Goal: Transaction & Acquisition: Purchase product/service

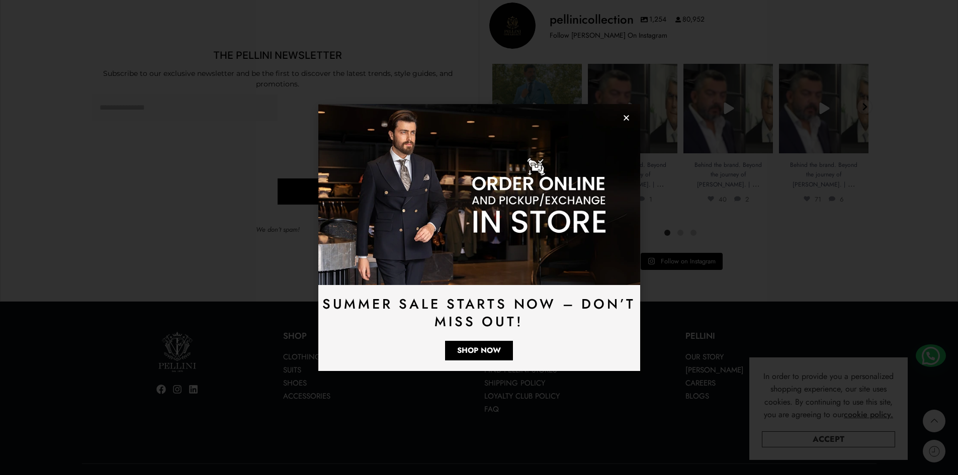
scroll to position [3027, 0]
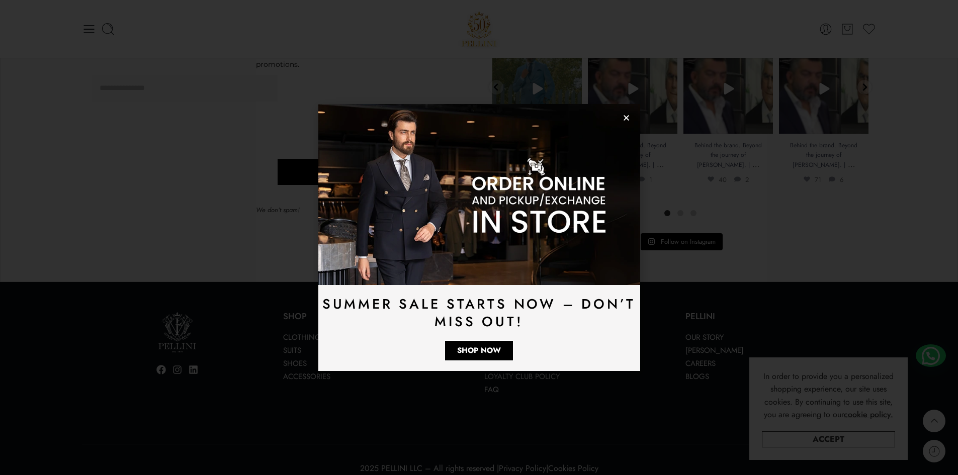
click at [626, 116] on icon "Close" at bounding box center [627, 118] width 8 height 8
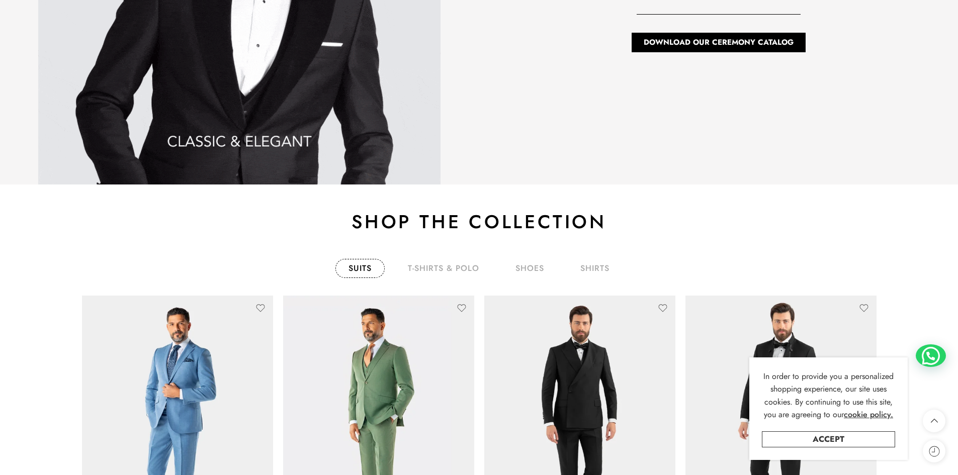
scroll to position [1815, 0]
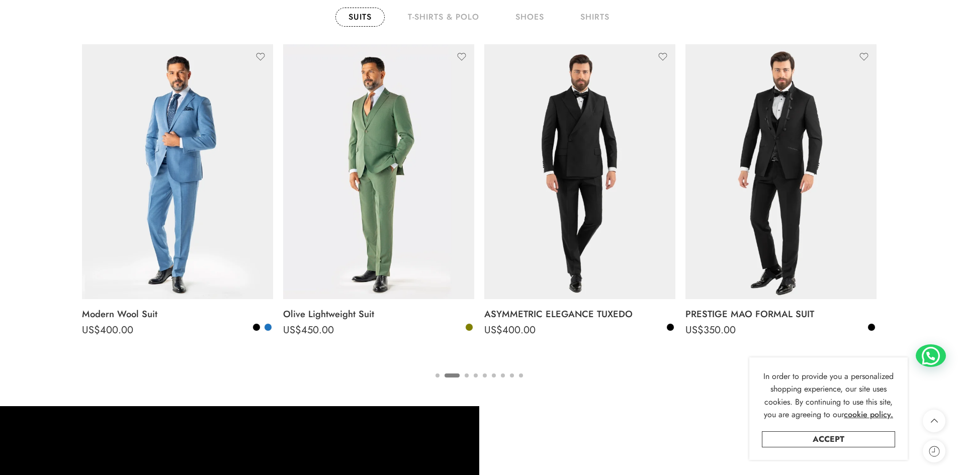
click at [466, 376] on button "3" at bounding box center [467, 384] width 4 height 21
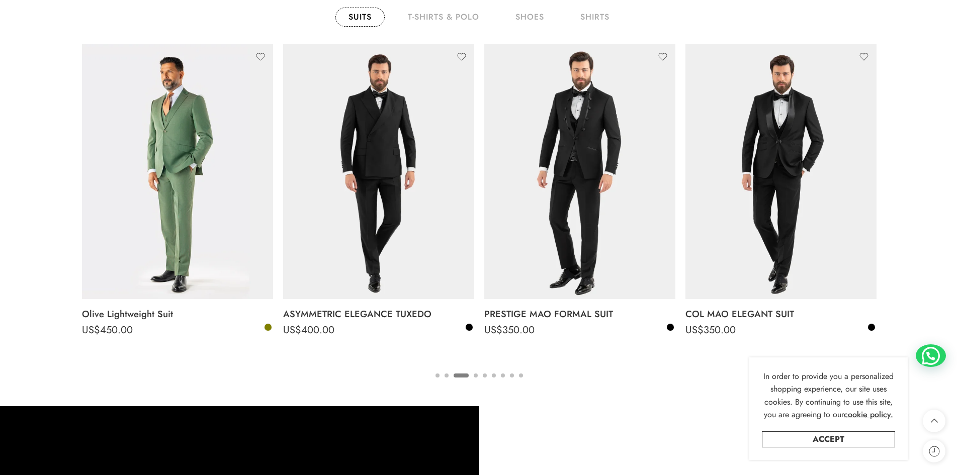
click at [478, 376] on ul "1 2 3 4 5 6 7 8 9" at bounding box center [479, 375] width 795 height 13
drag, startPoint x: 481, startPoint y: 373, endPoint x: 469, endPoint y: 375, distance: 12.2
click at [478, 373] on ul "1 2 3 4 5 6 7 8 9" at bounding box center [479, 375] width 795 height 13
click at [471, 376] on ul "1 2 3 4 5 6 7 8 9" at bounding box center [479, 375] width 795 height 13
click at [478, 375] on ul "1 2 3 4 5 6 7 8 9" at bounding box center [479, 375] width 795 height 13
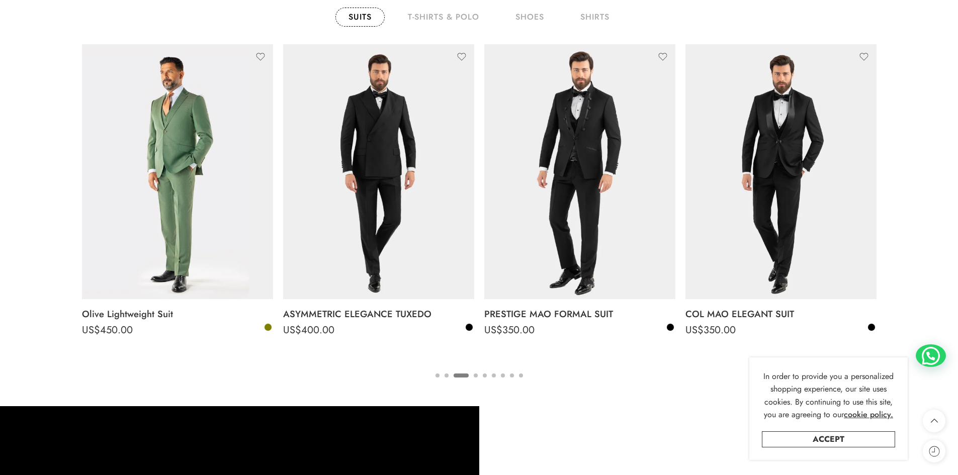
click at [478, 377] on ul "1 2 3 4 5 6 7 8 9" at bounding box center [479, 375] width 795 height 13
click at [476, 376] on button "4" at bounding box center [476, 384] width 4 height 21
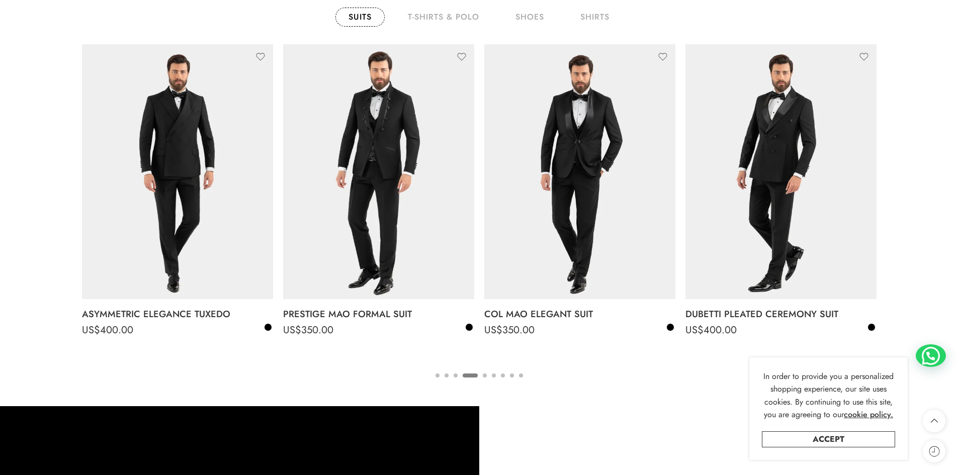
click at [484, 376] on button "5" at bounding box center [485, 384] width 4 height 21
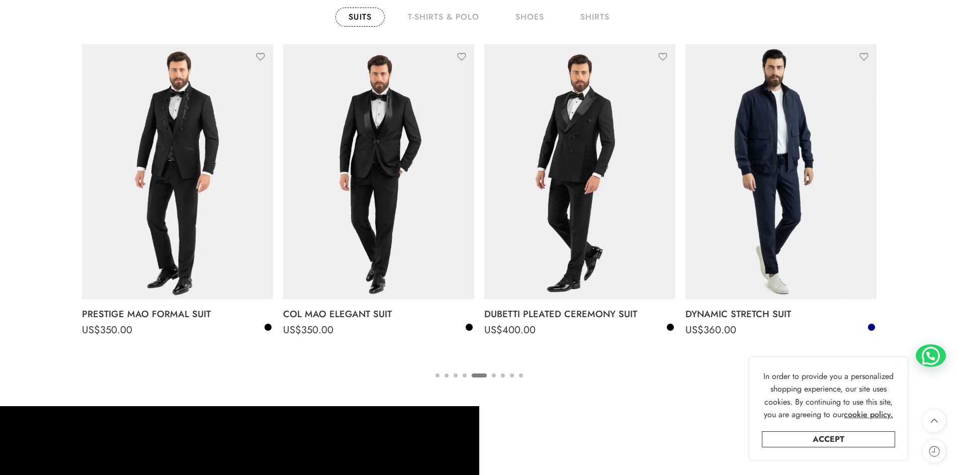
click at [495, 377] on button "6" at bounding box center [494, 384] width 4 height 21
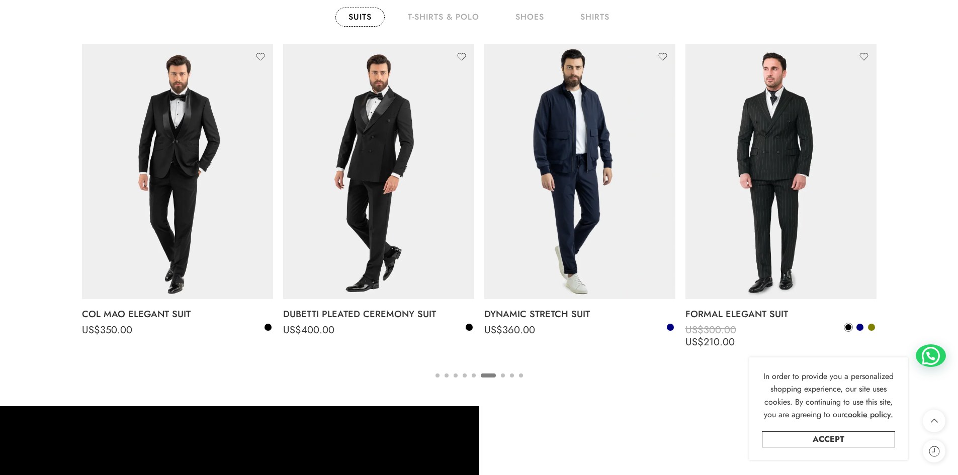
click at [500, 375] on ul "1 2 3 4 5 6 7 8 9" at bounding box center [479, 375] width 795 height 13
click at [504, 375] on button "7" at bounding box center [503, 384] width 4 height 21
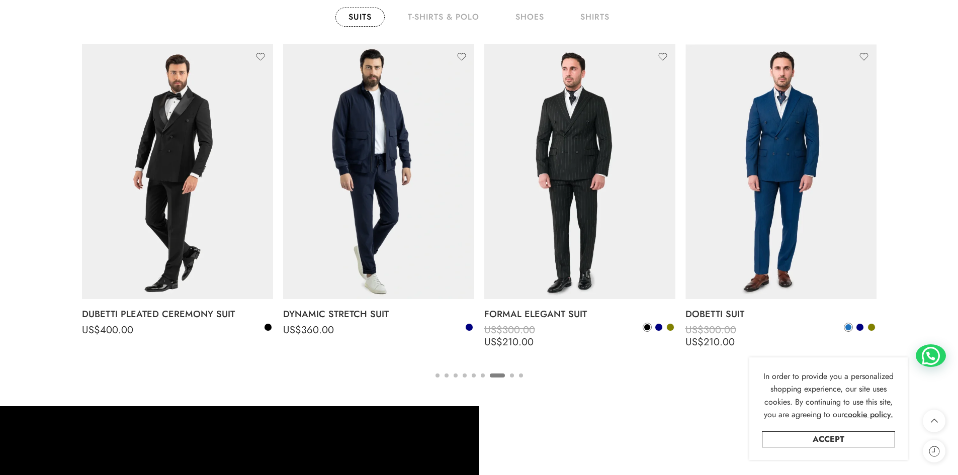
click at [510, 375] on button "8" at bounding box center [512, 384] width 4 height 21
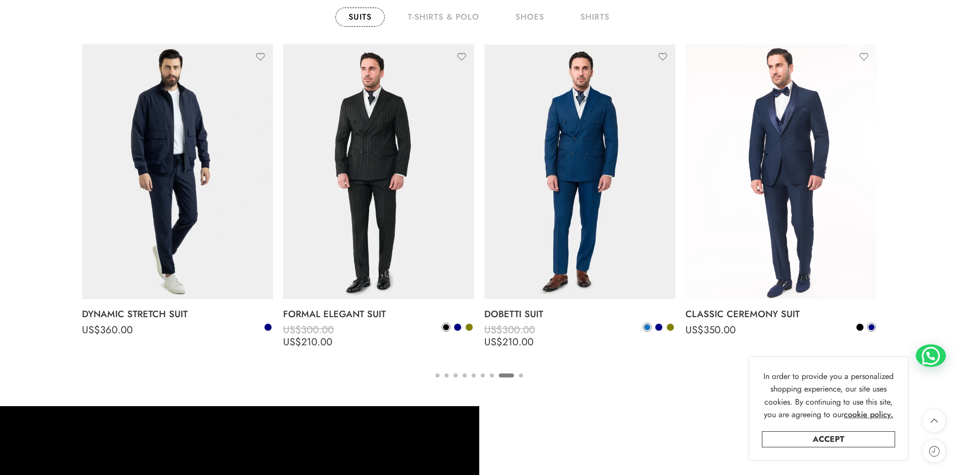
click at [520, 374] on button "9" at bounding box center [521, 384] width 4 height 21
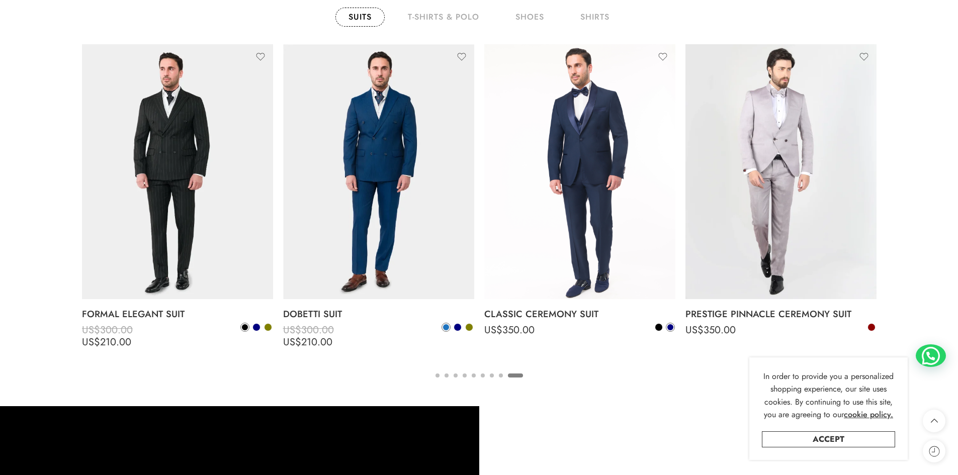
click at [438, 375] on button "1" at bounding box center [438, 384] width 4 height 21
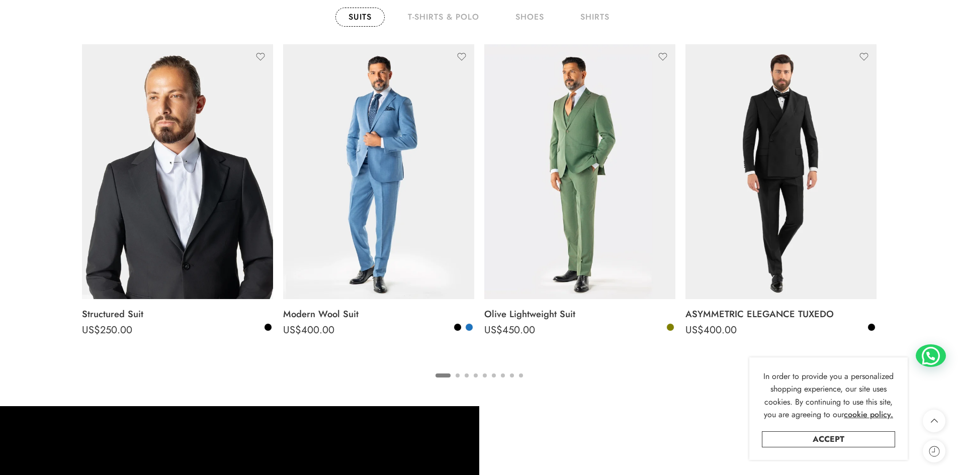
click at [477, 375] on button "4" at bounding box center [476, 384] width 4 height 21
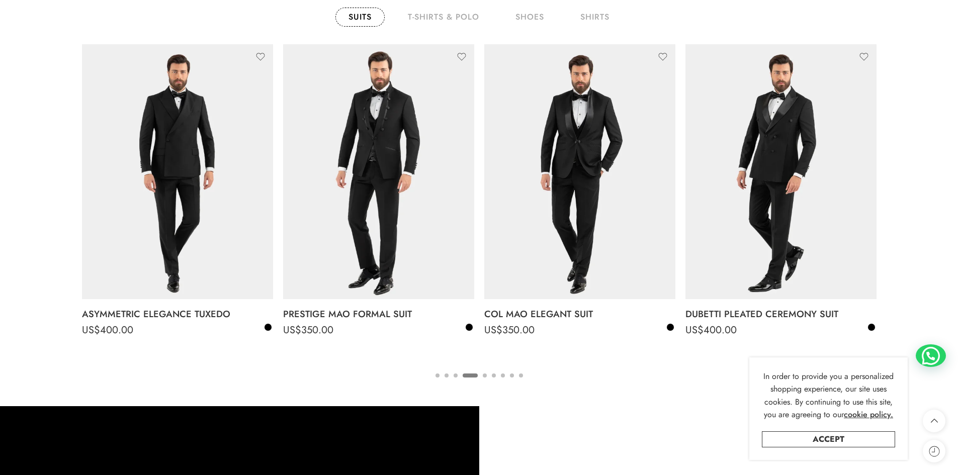
click at [485, 376] on button "5" at bounding box center [485, 384] width 4 height 21
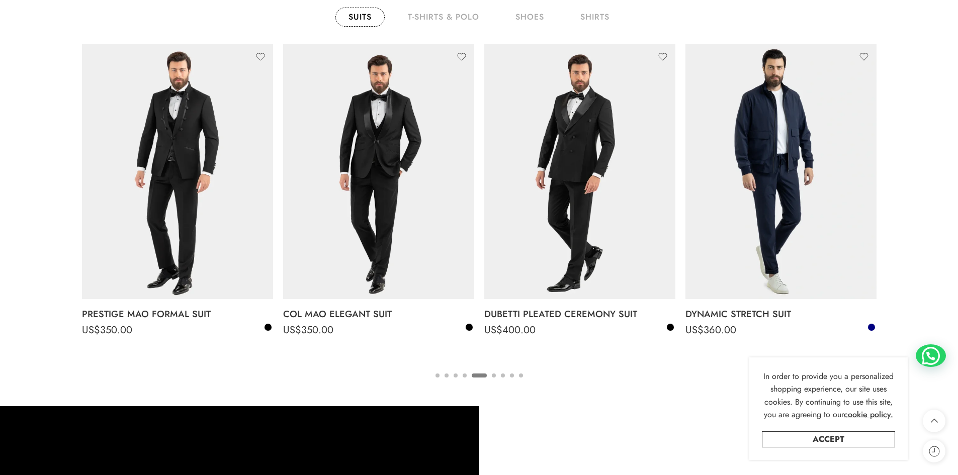
click at [494, 379] on button "6" at bounding box center [494, 384] width 4 height 21
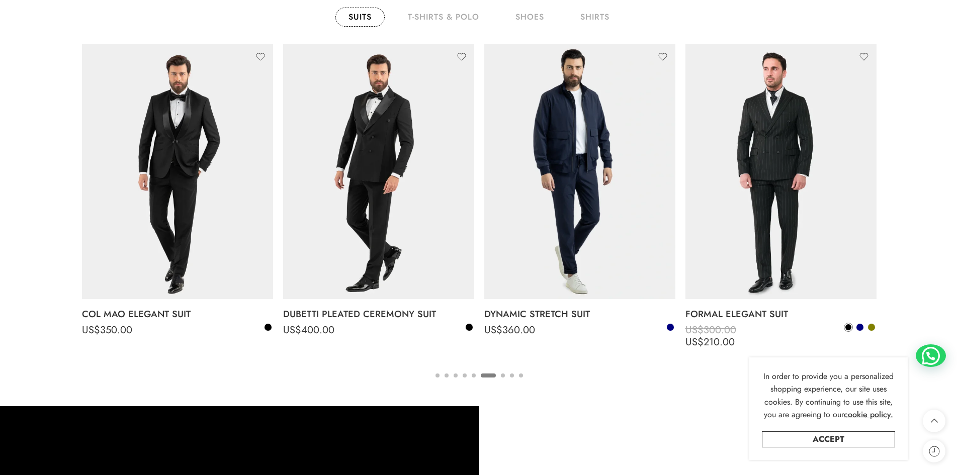
click at [504, 378] on button "7" at bounding box center [503, 384] width 4 height 21
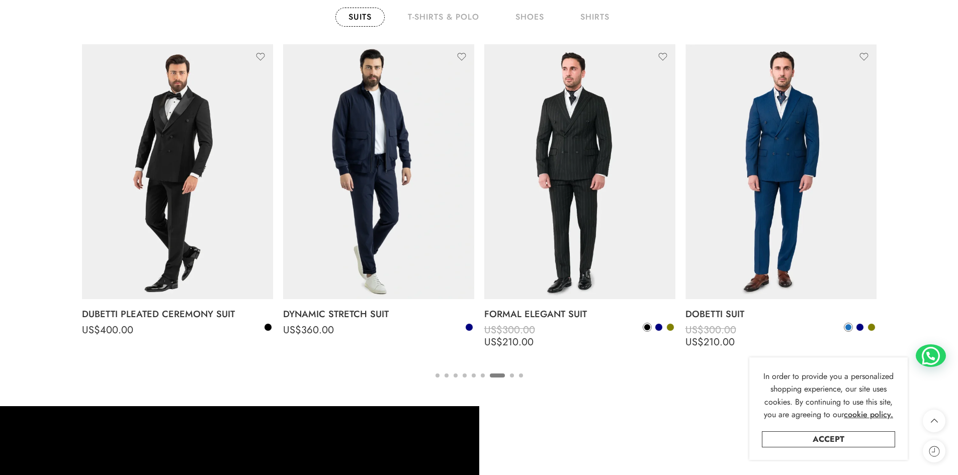
click at [510, 376] on button "8" at bounding box center [512, 384] width 4 height 21
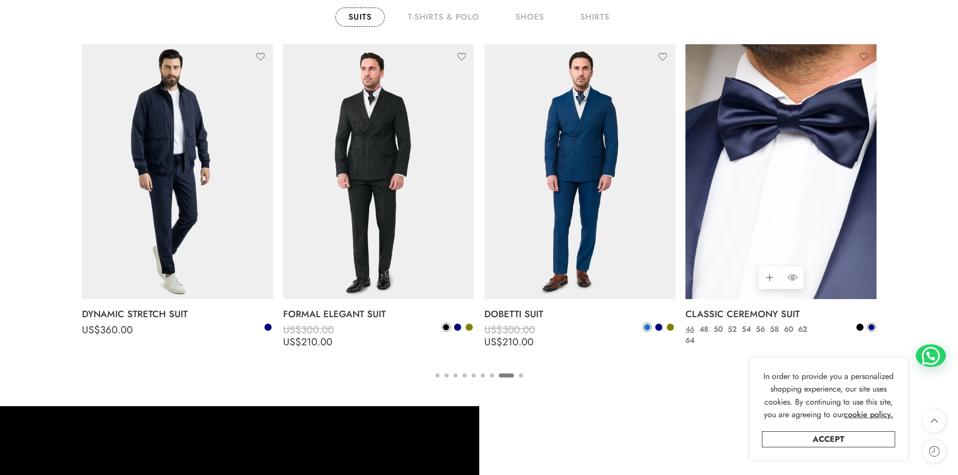
click at [729, 195] on img at bounding box center [781, 171] width 191 height 255
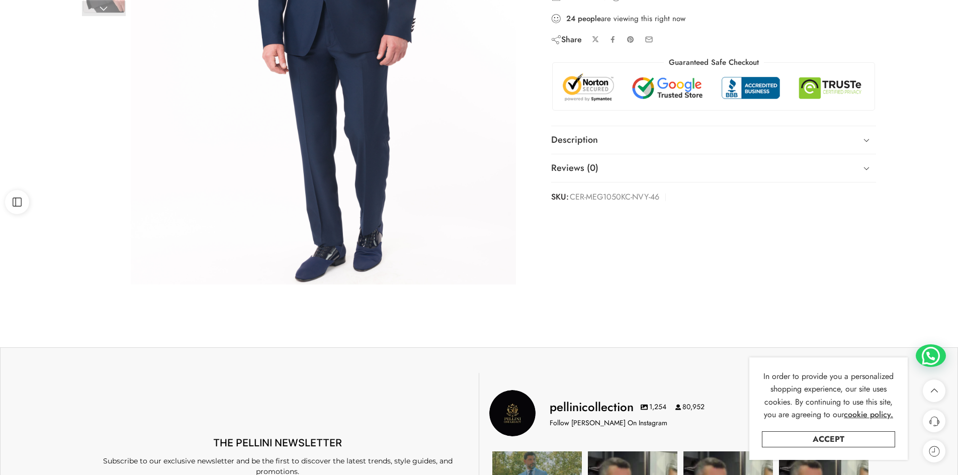
scroll to position [503, 0]
